Goal: Task Accomplishment & Management: Manage account settings

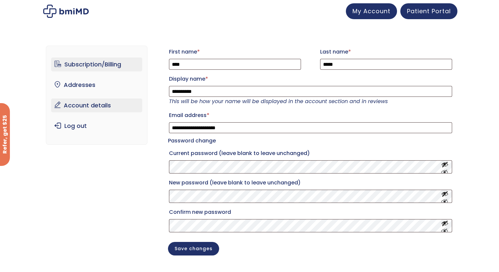
click at [95, 62] on link "Subscription/Billing" at bounding box center [96, 64] width 91 height 14
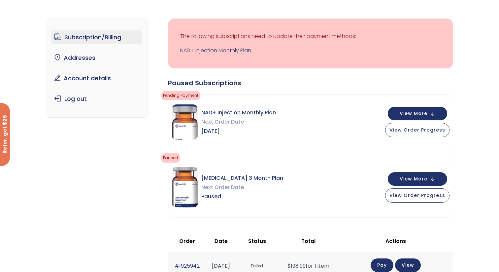
scroll to position [34, 0]
click at [211, 111] on span "NAD+ Injection Monthly Plan" at bounding box center [238, 112] width 75 height 9
click at [415, 128] on span "View Order Progress" at bounding box center [417, 128] width 56 height 7
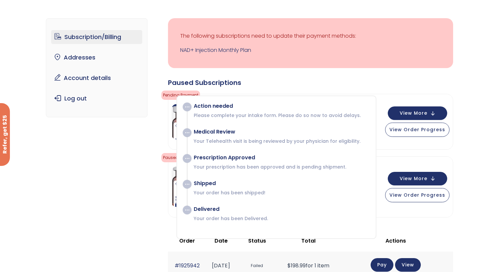
click at [153, 185] on div "Subscription/Billing bmiRewards Addresses Account details Submit a Review Log o…" at bounding box center [250, 252] width 408 height 495
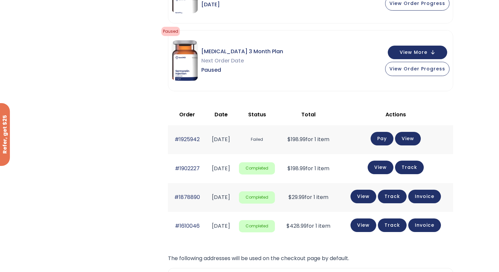
scroll to position [160, 0]
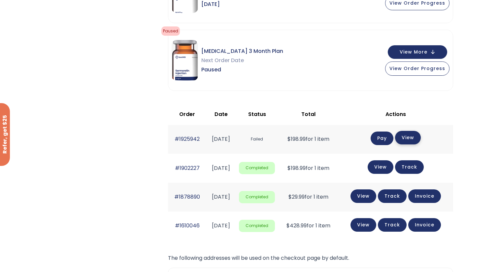
click at [415, 137] on link "View" at bounding box center [408, 138] width 26 height 14
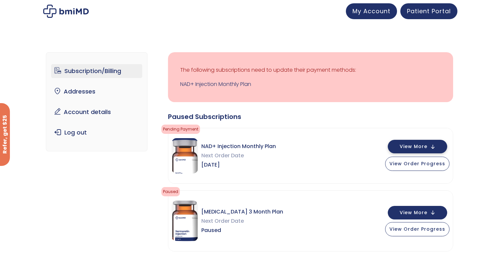
click at [417, 146] on span "View More" at bounding box center [414, 146] width 28 height 4
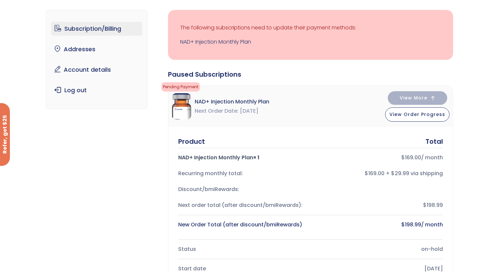
scroll to position [31, 0]
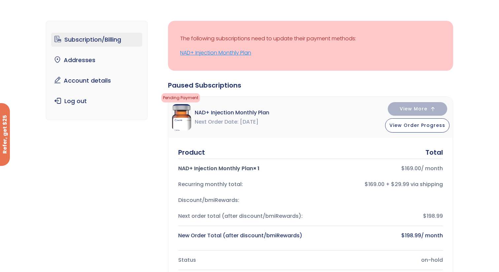
click at [228, 54] on link "NAD+ Injection Monthly Plan" at bounding box center [310, 52] width 261 height 9
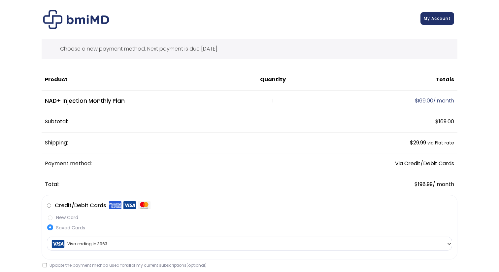
click at [433, 21] on link "My Account" at bounding box center [437, 18] width 34 height 13
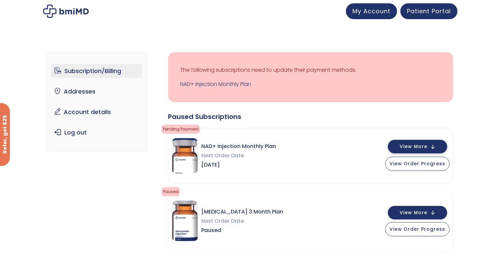
click at [416, 147] on span "View More" at bounding box center [414, 146] width 28 height 4
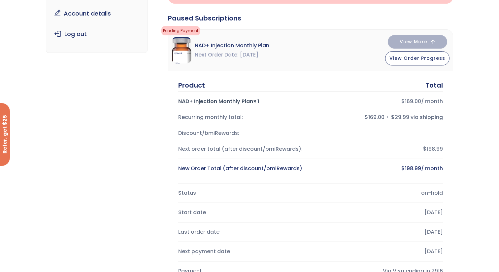
scroll to position [98, 0]
